Goal: Navigation & Orientation: Understand site structure

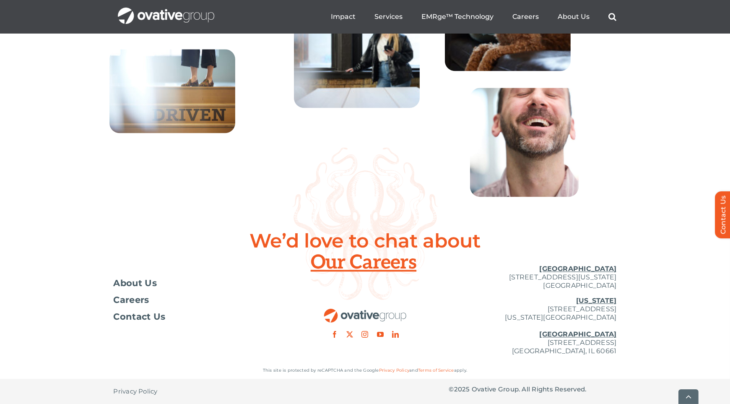
scroll to position [3018, 0]
click at [144, 287] on span "About Us" at bounding box center [136, 283] width 44 height 8
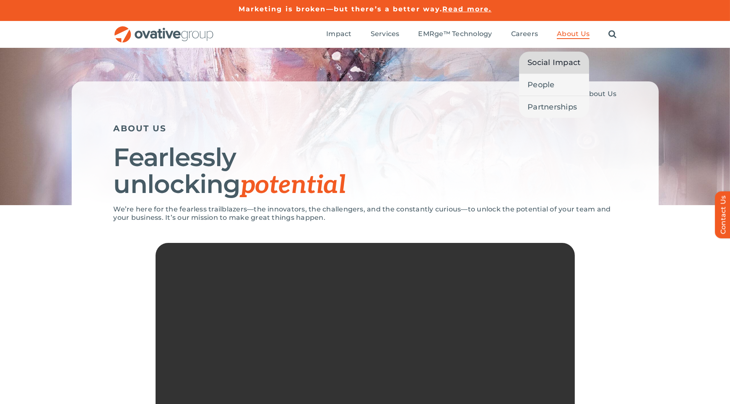
click at [562, 65] on span "Social Impact" at bounding box center [554, 63] width 53 height 12
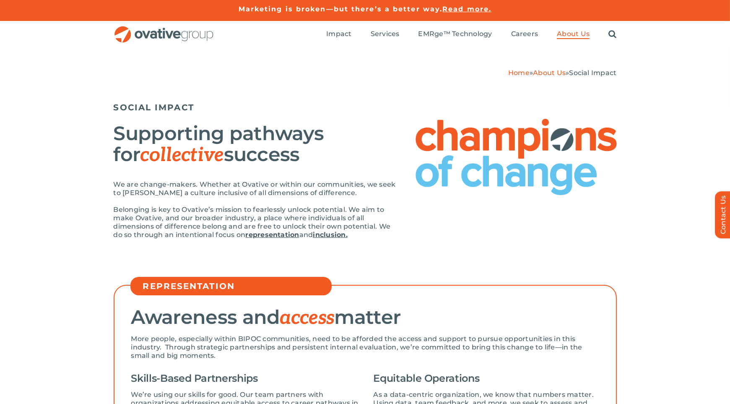
drag, startPoint x: 728, startPoint y: 55, endPoint x: 729, endPoint y: 66, distance: 10.9
click at [729, 66] on div "Home » About Us » Social Impact SOCIAL IMPACT Supporting pathways for collectiv…" at bounding box center [365, 160] width 730 height 225
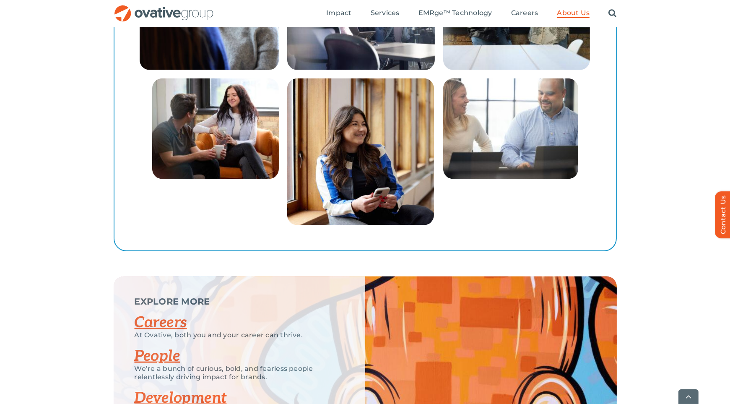
scroll to position [1596, 0]
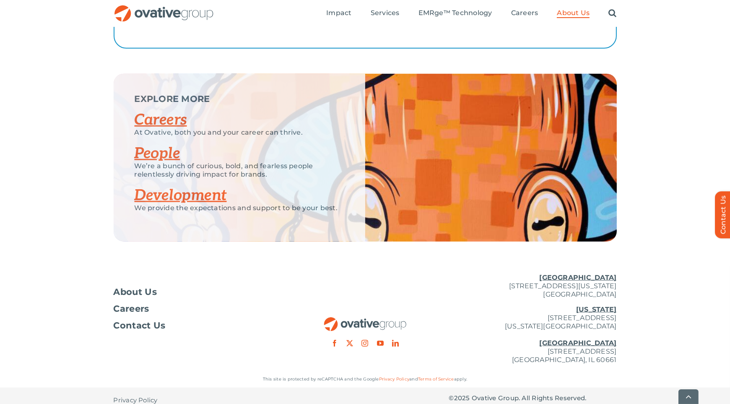
click at [147, 148] on link "People" at bounding box center [158, 153] width 46 height 18
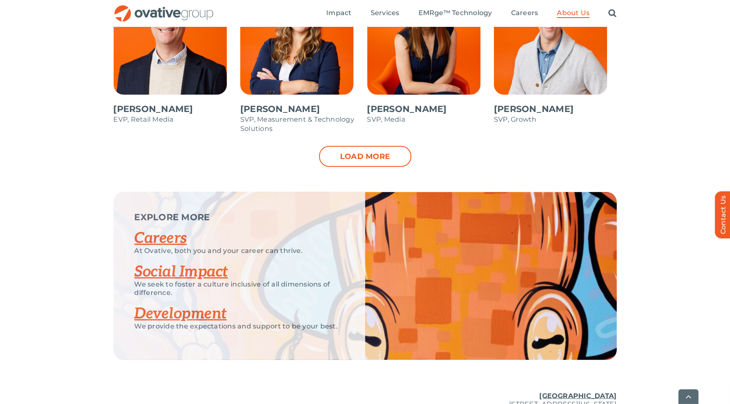
scroll to position [946, 0]
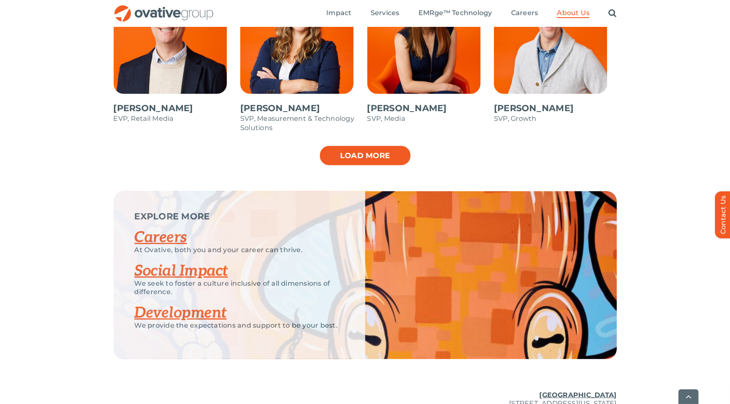
click at [328, 156] on link "Load more" at bounding box center [365, 155] width 92 height 21
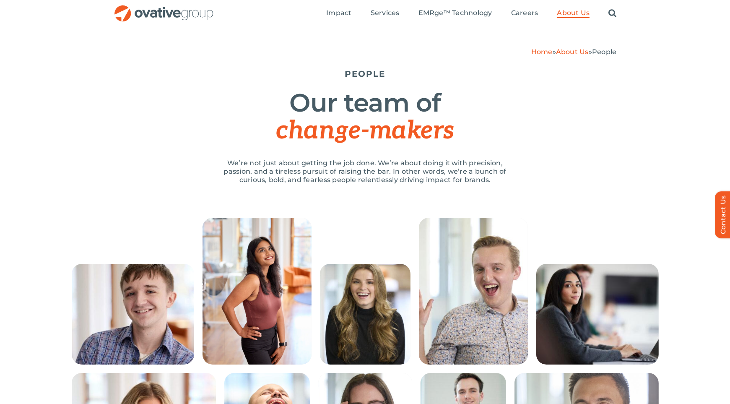
scroll to position [0, 0]
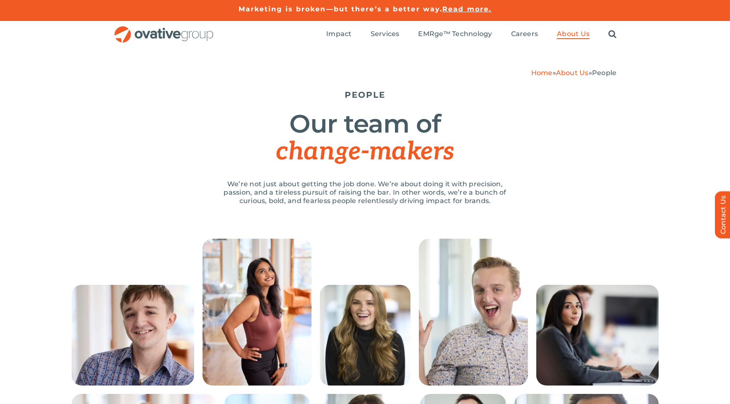
click at [159, 34] on img "OG_Full_horizontal_RGB" at bounding box center [164, 34] width 101 height 17
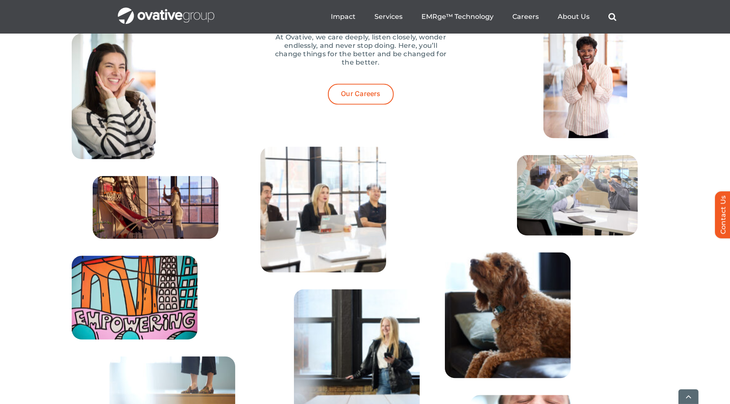
scroll to position [3024, 0]
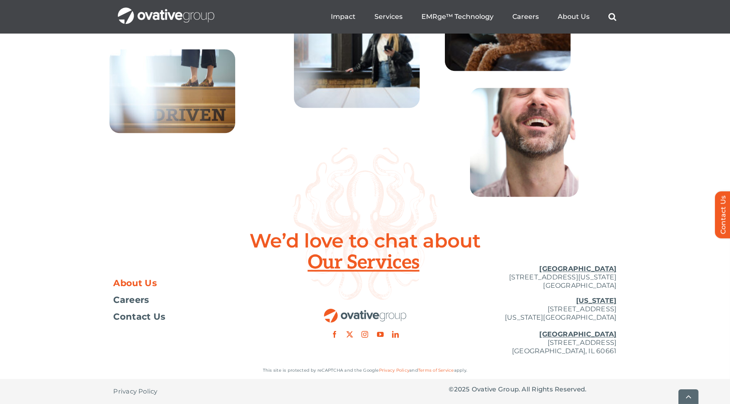
click at [126, 282] on span "About Us" at bounding box center [136, 283] width 44 height 8
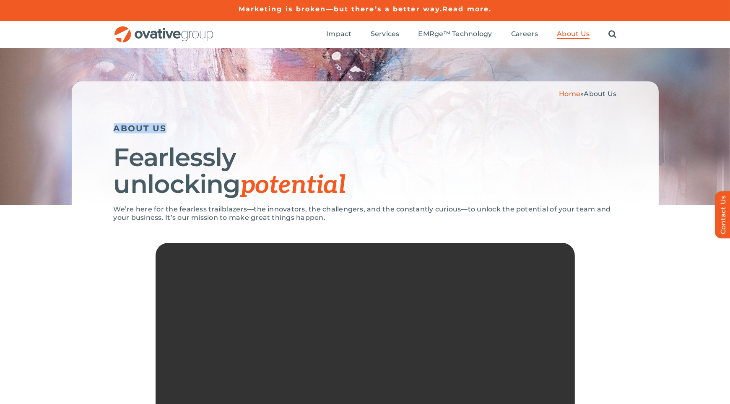
drag, startPoint x: 730, startPoint y: 48, endPoint x: 736, endPoint y: 133, distance: 85.3
click at [669, 225] on div "We’re here for the fearless trailblazers—the innovators, the challengers, and t…" at bounding box center [365, 343] width 730 height 277
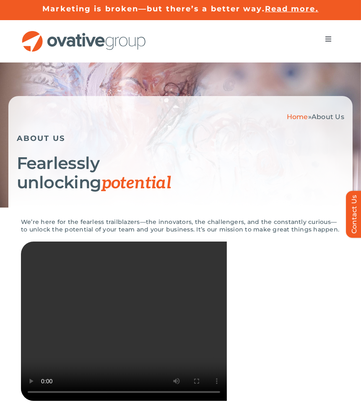
click at [329, 39] on span "Menu" at bounding box center [328, 39] width 7 height 7
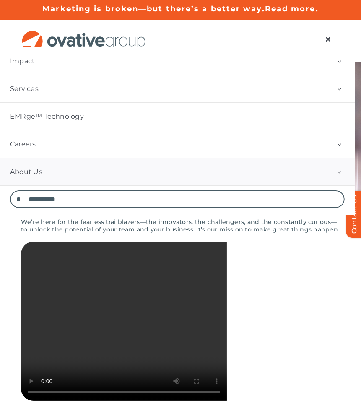
click at [97, 174] on link "About Us" at bounding box center [177, 171] width 355 height 27
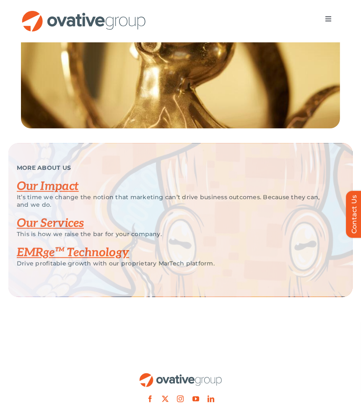
scroll to position [1628, 0]
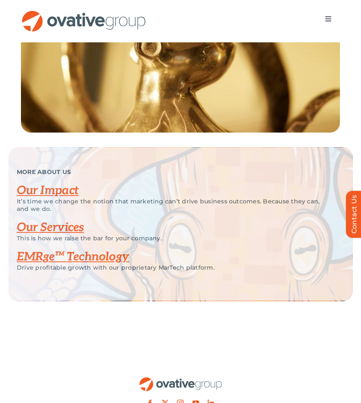
click at [34, 198] on link "Our Impact" at bounding box center [48, 191] width 62 height 14
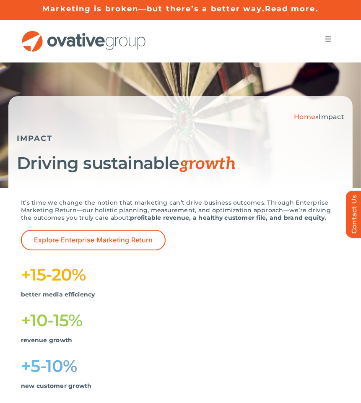
click at [328, 40] on span "Menu" at bounding box center [328, 39] width 7 height 7
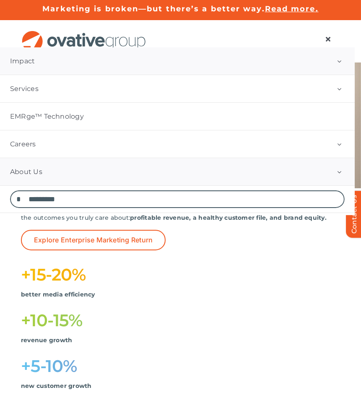
click at [345, 170] on button "Open submenu of About Us" at bounding box center [339, 171] width 31 height 27
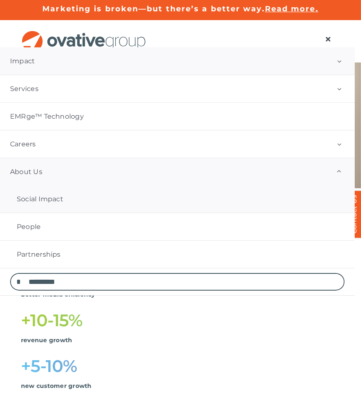
click at [34, 202] on span "Social Impact" at bounding box center [40, 199] width 47 height 8
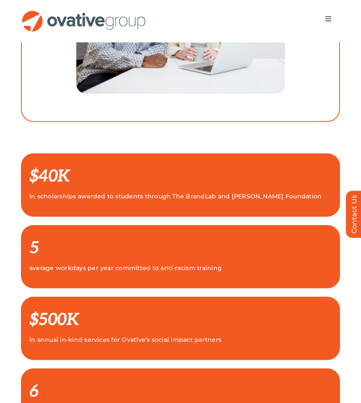
scroll to position [128, 0]
